Goal: Task Accomplishment & Management: Use online tool/utility

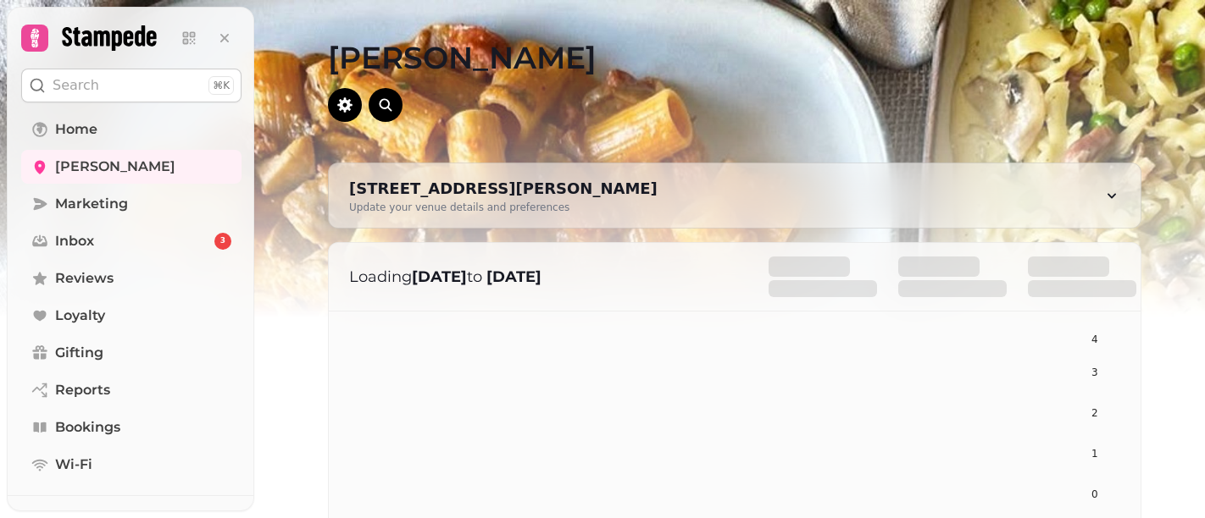
click at [94, 427] on span "Bookings" at bounding box center [87, 428] width 65 height 20
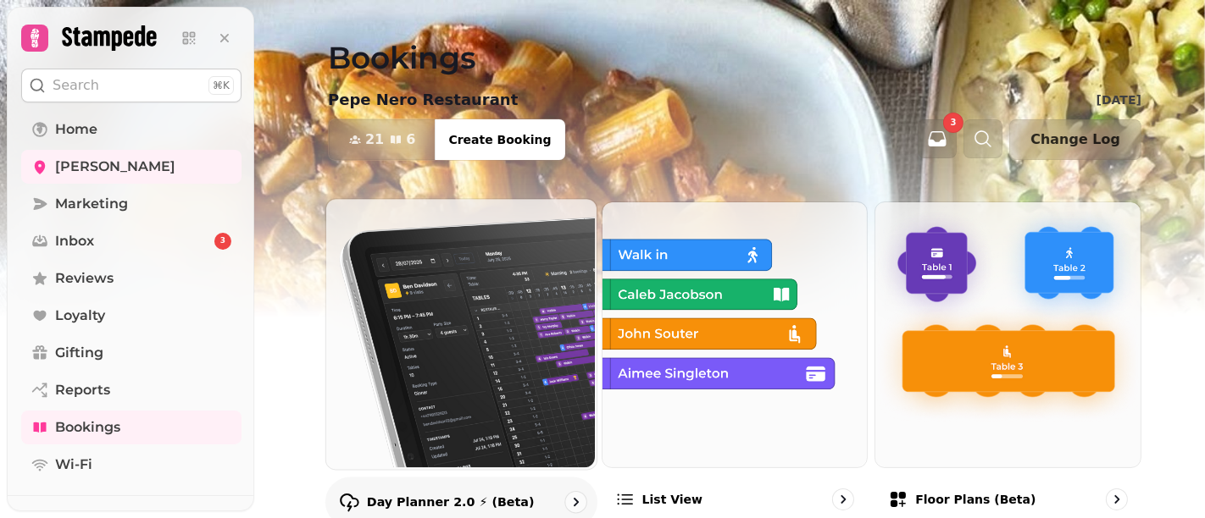
click at [439, 366] on img at bounding box center [459, 332] width 270 height 270
